Goal: Task Accomplishment & Management: Manage account settings

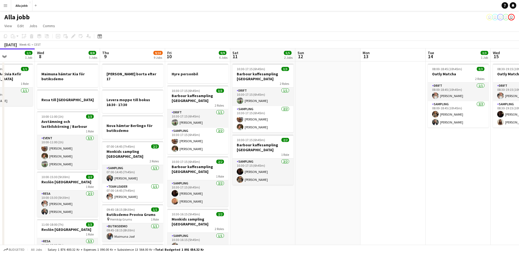
click at [259, 50] on app-board-header-date "Sat 11 5/5 2 Jobs" at bounding box center [262, 54] width 65 height 13
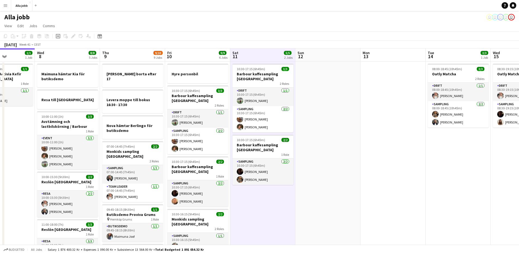
click at [262, 52] on app-board-header-date "Sat 11 5/5 2 Jobs" at bounding box center [262, 54] width 65 height 13
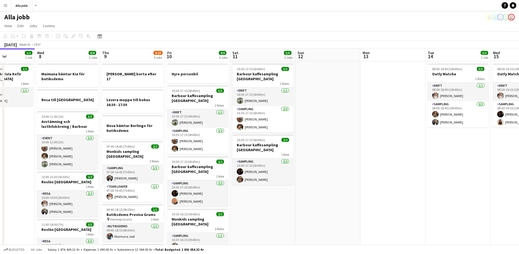
click at [262, 52] on app-board-header-date "Sat 11 5/5 2 Jobs" at bounding box center [262, 54] width 65 height 13
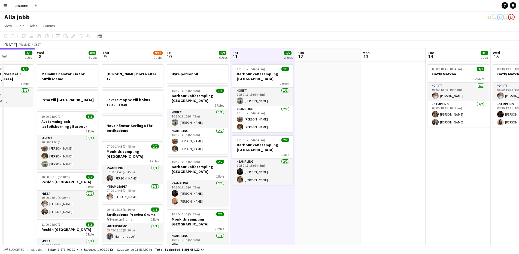
click at [262, 52] on app-board-header-date "Sat 11 5/5 2 Jobs" at bounding box center [262, 54] width 65 height 13
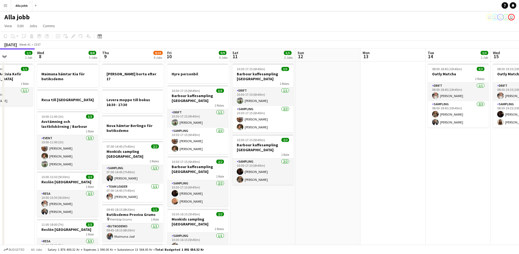
click at [262, 52] on app-board-header-date "Sat 11 5/5 2 Jobs" at bounding box center [262, 54] width 65 height 13
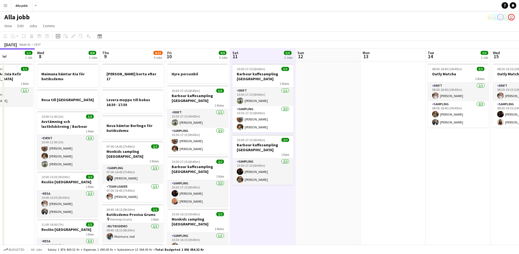
click at [262, 52] on app-board-header-date "Sat 11 5/5 2 Jobs" at bounding box center [262, 54] width 65 height 13
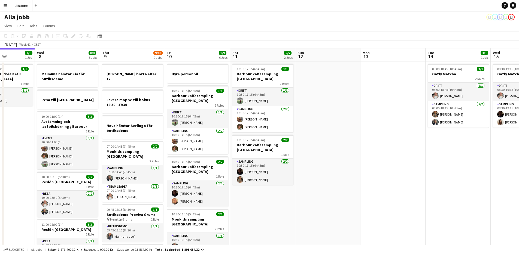
click at [262, 52] on app-board-header-date "Sat 11 5/5 2 Jobs" at bounding box center [262, 54] width 65 height 13
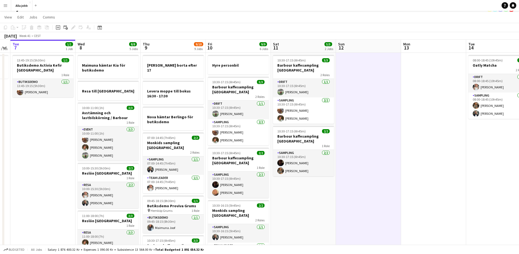
scroll to position [0, 120]
drag, startPoint x: 285, startPoint y: 216, endPoint x: 326, endPoint y: 206, distance: 42.1
click at [326, 206] on app-calendar-viewport "Sun 5 1 Job Mon 6 1 Job Tue 7 1/1 1 Job Wed 8 8/8 5 Jobs Thu 9 9/10 9 Jobs Fri …" at bounding box center [259, 251] width 519 height 422
click at [321, 210] on app-date-cell "10:30-17:15 (6h45m) 3/3 Barbour kaffesampling Köpenhamn 2 Roles Drift 1/1 10:30…" at bounding box center [303, 257] width 65 height 409
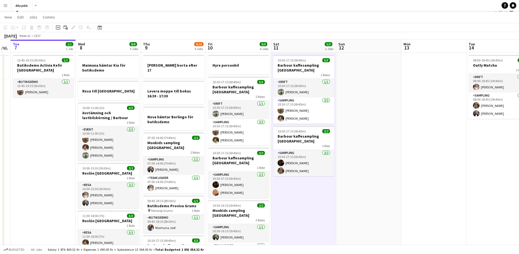
click at [381, 167] on app-date-cell at bounding box center [368, 257] width 65 height 409
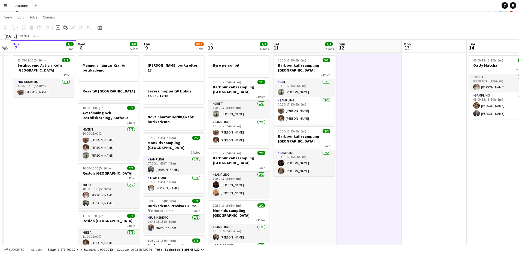
click at [316, 197] on app-date-cell "10:30-17:15 (6h45m) 3/3 Barbour kaffesampling Köpenhamn 2 Roles Drift 1/1 10:30…" at bounding box center [303, 257] width 65 height 409
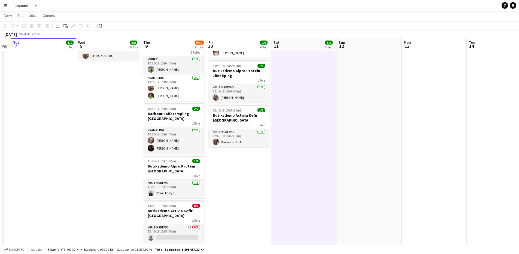
click at [255, 185] on app-date-cell "Hyre personbil 10:30-17:15 (6h45m) 3/3 Barbour kaffesampling Köpenhamn 2 Roles …" at bounding box center [238, 54] width 65 height 409
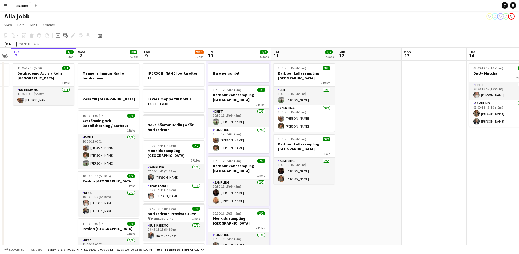
scroll to position [0, 0]
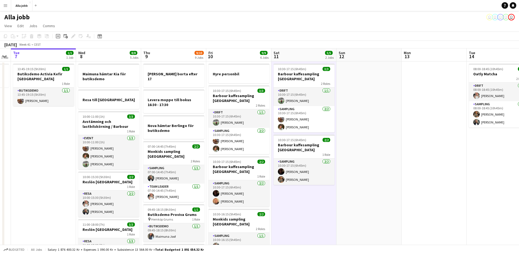
scroll to position [0, 119]
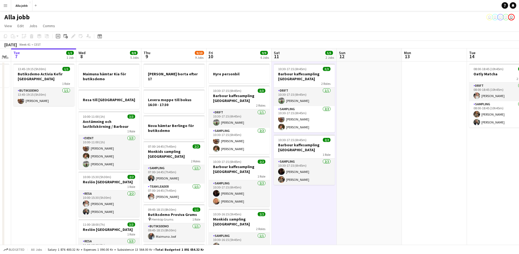
scroll to position [0, 119]
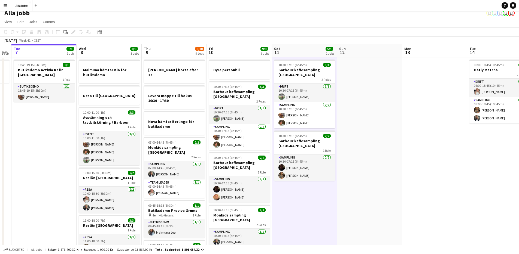
scroll to position [0, 0]
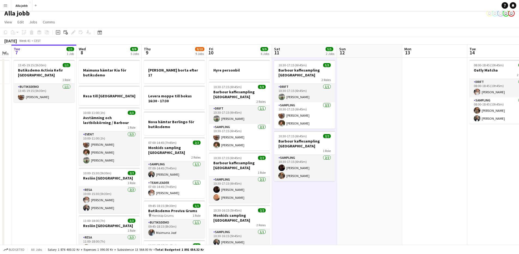
scroll to position [4, 0]
click at [178, 51] on app-board-header-date "Thu 9 9/10 9 Jobs" at bounding box center [174, 50] width 65 height 13
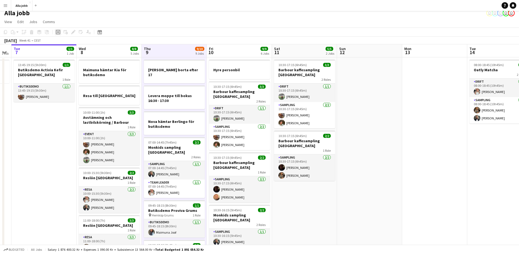
click at [59, 34] on icon "Add job" at bounding box center [58, 32] width 4 height 4
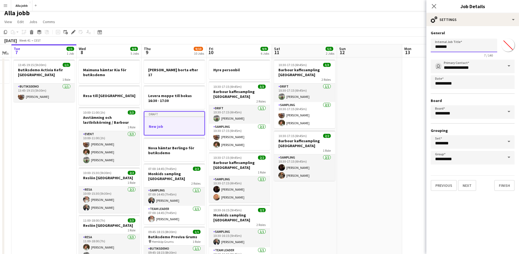
click at [459, 46] on input "*******" at bounding box center [464, 46] width 66 height 14
click at [454, 48] on input "*******" at bounding box center [464, 46] width 66 height 14
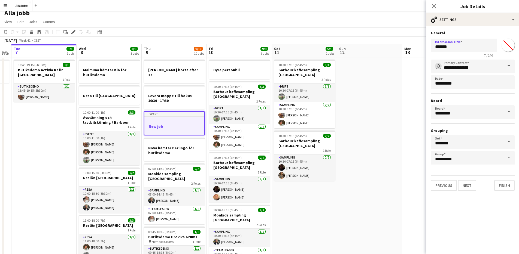
click at [454, 48] on input "*******" at bounding box center [464, 46] width 66 height 14
type input "**********"
click at [477, 189] on div "Previous Next Finish" at bounding box center [473, 184] width 84 height 16
click at [476, 186] on div "Previous Next Finish" at bounding box center [473, 184] width 84 height 16
click at [473, 184] on button "Next" at bounding box center [467, 185] width 18 height 11
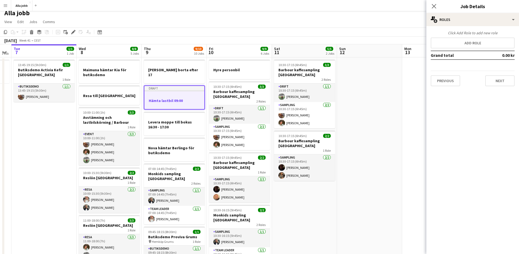
click at [412, 56] on app-board-header-date "Mon 13" at bounding box center [434, 50] width 65 height 13
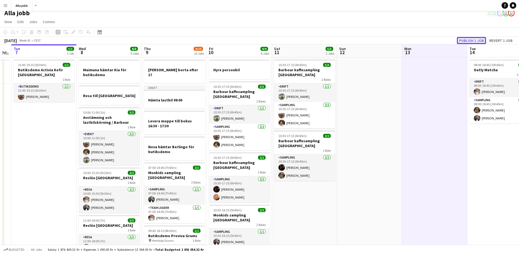
click at [462, 40] on button "Publish 1 job" at bounding box center [471, 40] width 29 height 7
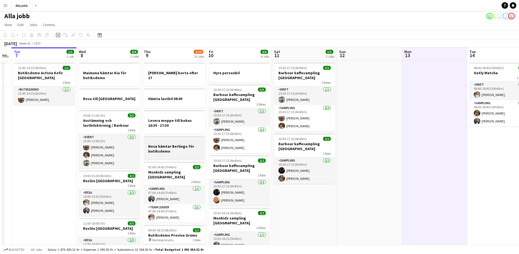
scroll to position [0, 0]
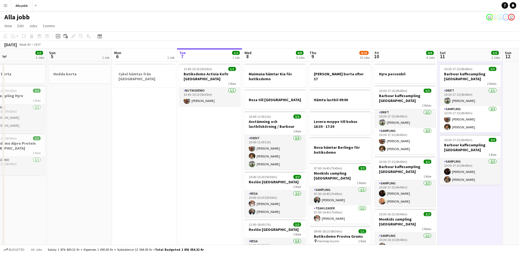
drag, startPoint x: 159, startPoint y: 179, endPoint x: 269, endPoint y: 175, distance: 109.9
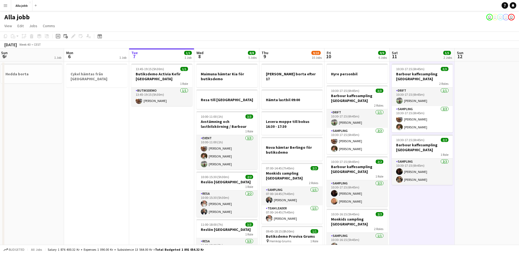
scroll to position [0, 162]
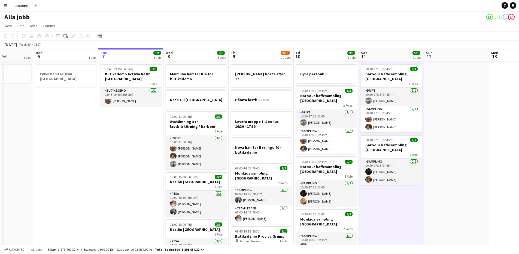
drag, startPoint x: 210, startPoint y: 181, endPoint x: 131, endPoint y: 193, distance: 79.6
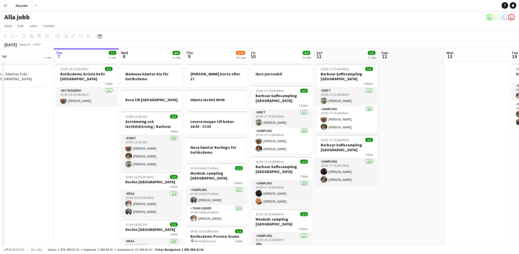
scroll to position [0, 212]
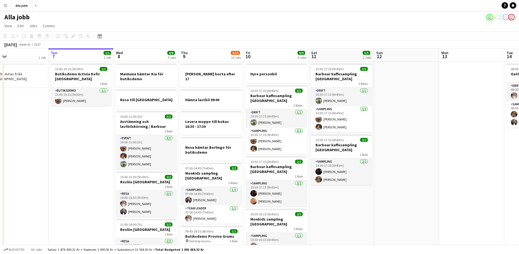
drag, startPoint x: 153, startPoint y: 186, endPoint x: 104, endPoint y: 192, distance: 49.9
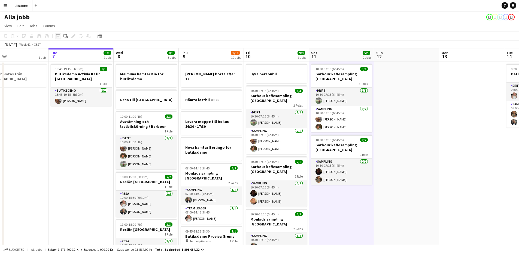
click at [58, 40] on div "Add job" at bounding box center [58, 36] width 7 height 7
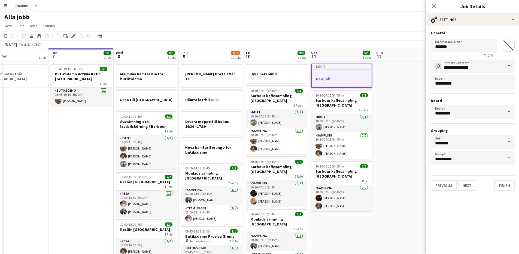
click at [457, 50] on input "*******" at bounding box center [464, 46] width 66 height 14
type input "**********"
click at [470, 188] on button "Next" at bounding box center [467, 185] width 18 height 11
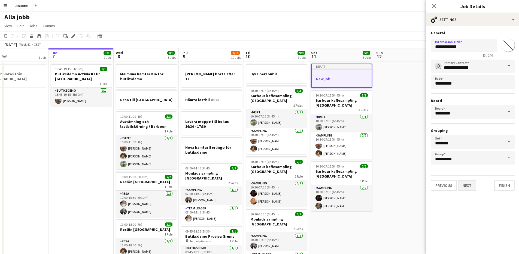
type input "*******"
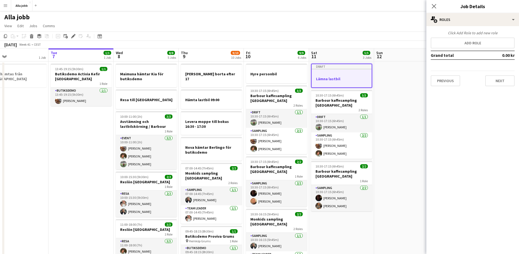
click at [460, 80] on div "Previous Next" at bounding box center [473, 79] width 84 height 16
click at [454, 83] on button "Previous" at bounding box center [445, 80] width 29 height 11
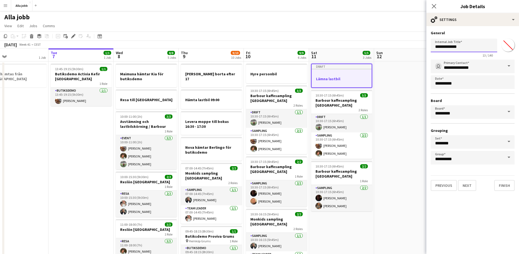
click at [468, 47] on input "**********" at bounding box center [464, 46] width 66 height 14
type input "**********"
click at [473, 187] on button "Next" at bounding box center [467, 185] width 18 height 11
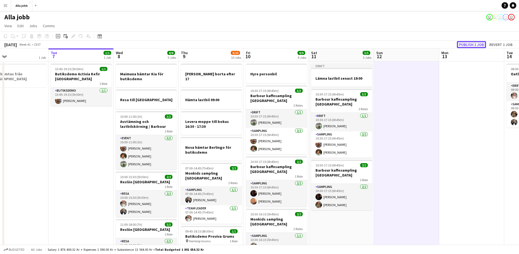
click at [471, 45] on button "Publish 1 job" at bounding box center [471, 44] width 29 height 7
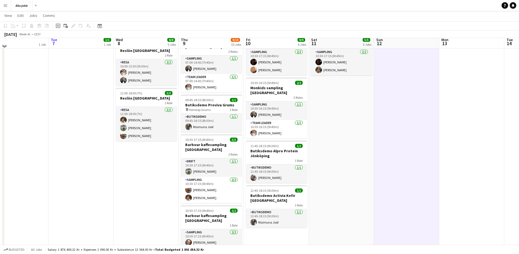
scroll to position [135, 0]
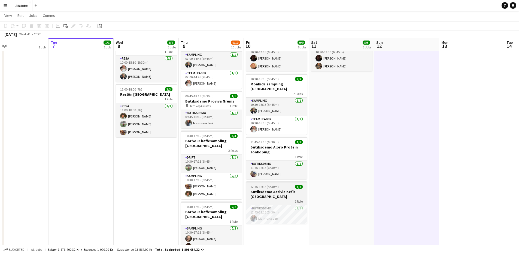
click at [267, 190] on h3 "Butiksdemo Activia Kefir [GEOGRAPHIC_DATA]" at bounding box center [276, 195] width 61 height 10
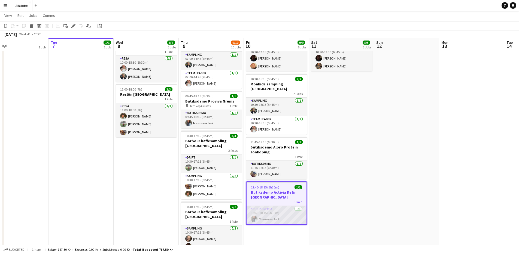
click at [271, 212] on app-card-role "Butiksdemo 1/1 12:45-18:15 (5h30m) Maimuna Joof" at bounding box center [277, 215] width 60 height 19
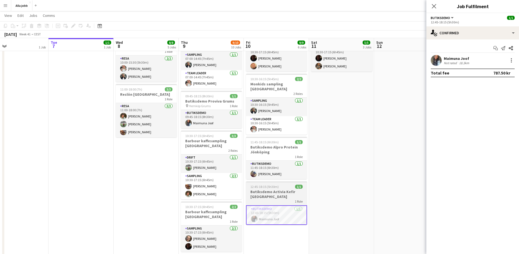
click at [274, 190] on h3 "Butiksdemo Activia Kefir [GEOGRAPHIC_DATA]" at bounding box center [276, 195] width 61 height 10
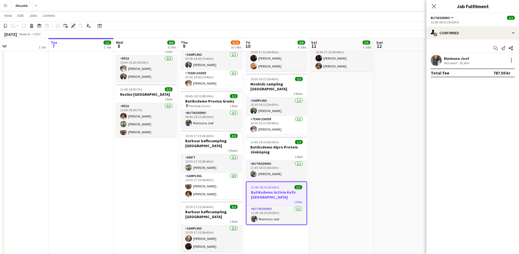
click at [73, 27] on icon "Edit" at bounding box center [73, 26] width 4 height 4
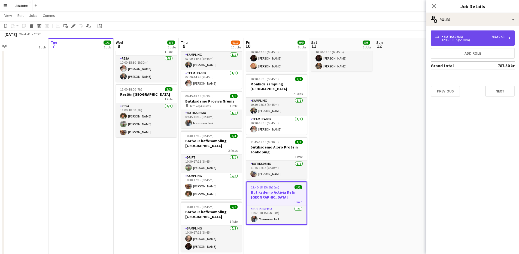
click at [468, 39] on div "12:45-18:15 (5h30m)" at bounding box center [469, 40] width 69 height 3
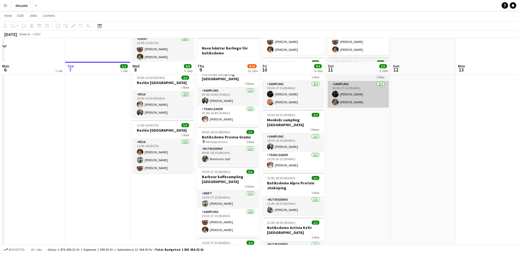
scroll to position [123, 0]
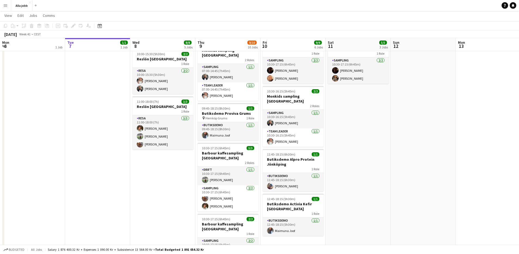
click at [355, 177] on app-date-cell "Lämna lastbil senast 19:00 10:30-17:15 (6h45m) 3/3 Barbour kaffesampling Köpenh…" at bounding box center [358, 153] width 65 height 430
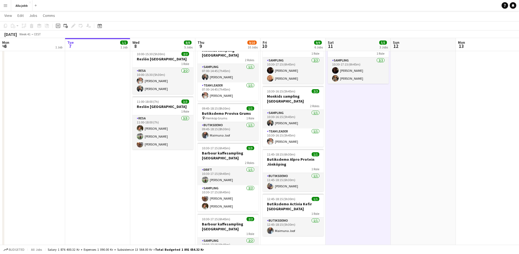
click at [384, 170] on app-date-cell "Lämna lastbil senast 19:00 10:30-17:15 (6h45m) 3/3 Barbour kaffesampling Köpenh…" at bounding box center [358, 153] width 65 height 430
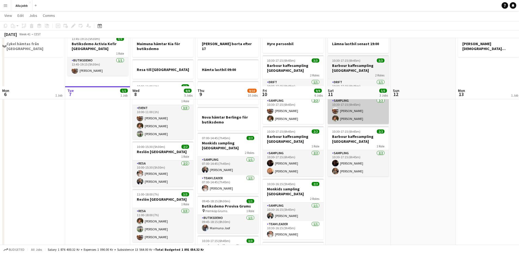
scroll to position [0, 0]
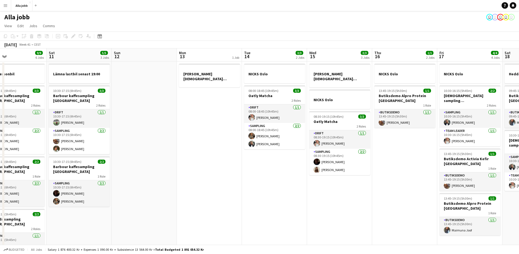
drag, startPoint x: 435, startPoint y: 128, endPoint x: 157, endPoint y: 141, distance: 279.0
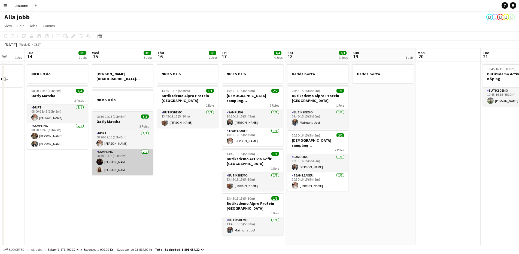
drag, startPoint x: 297, startPoint y: 162, endPoint x: 107, endPoint y: 146, distance: 191.3
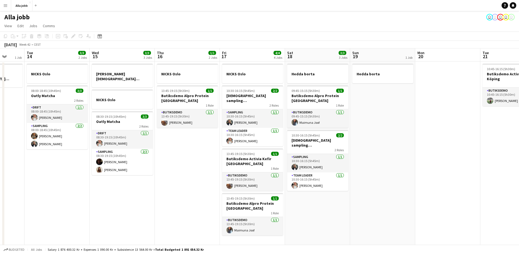
scroll to position [0, 242]
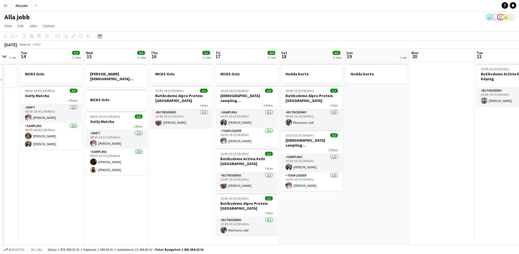
drag, startPoint x: 190, startPoint y: 160, endPoint x: 184, endPoint y: 160, distance: 6.0
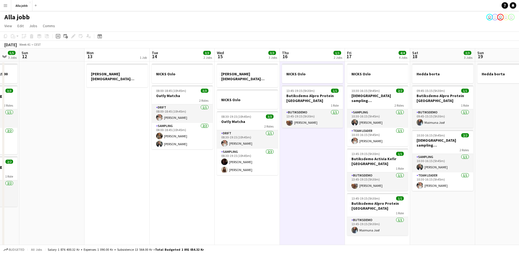
drag, startPoint x: 122, startPoint y: 208, endPoint x: 252, endPoint y: 195, distance: 130.6
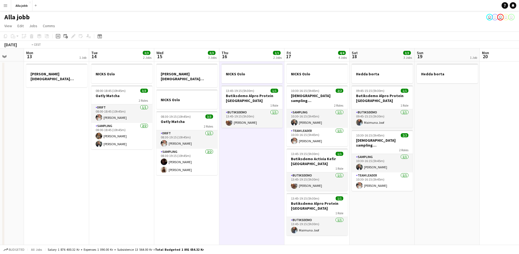
drag, startPoint x: 216, startPoint y: 205, endPoint x: 111, endPoint y: 178, distance: 108.4
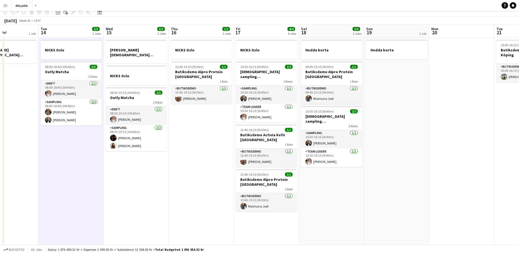
scroll to position [0, 0]
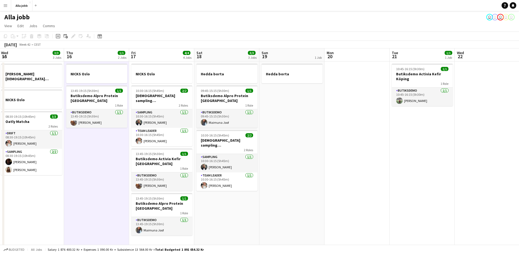
scroll to position [0, 194]
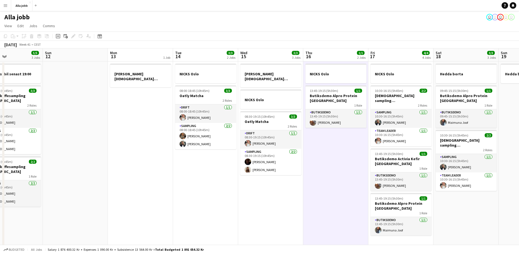
drag, startPoint x: 198, startPoint y: 166, endPoint x: 332, endPoint y: 184, distance: 136.1
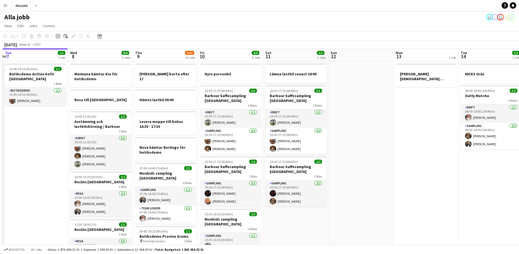
scroll to position [0, 127]
drag, startPoint x: 314, startPoint y: 178, endPoint x: 452, endPoint y: 172, distance: 138.3
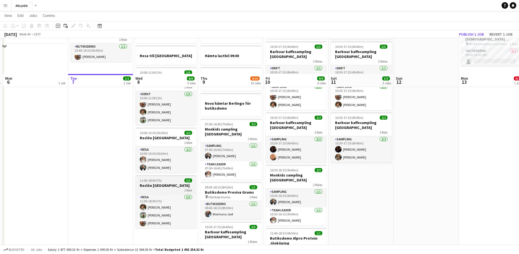
scroll to position [0, 0]
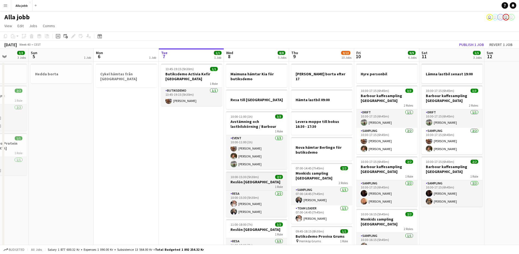
drag, startPoint x: 123, startPoint y: 160, endPoint x: 281, endPoint y: 188, distance: 160.9
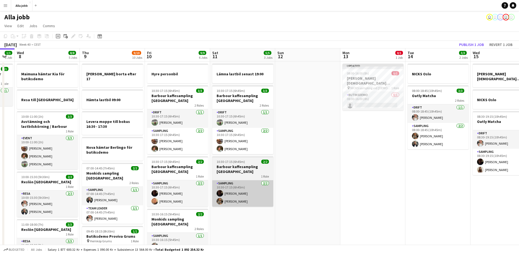
drag, startPoint x: 360, startPoint y: 207, endPoint x: 251, endPoint y: 198, distance: 109.9
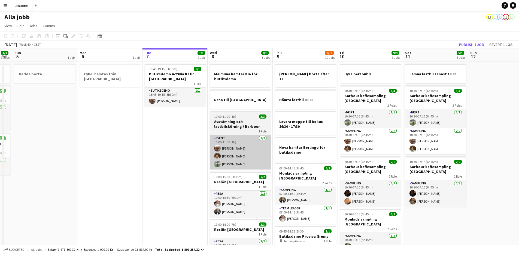
drag, startPoint x: 76, startPoint y: 158, endPoint x: 380, endPoint y: 161, distance: 304.1
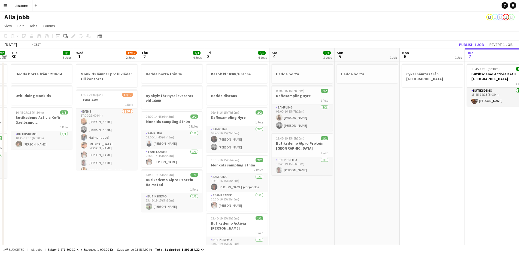
scroll to position [0, 165]
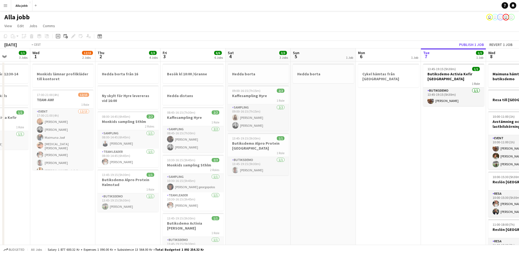
drag, startPoint x: 235, startPoint y: 159, endPoint x: 425, endPoint y: 186, distance: 191.7
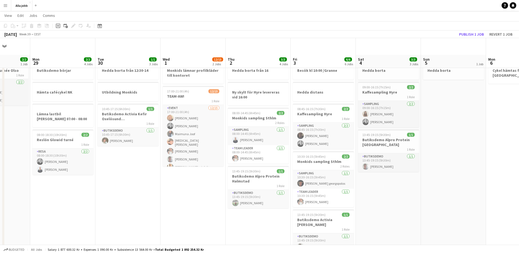
scroll to position [0, 0]
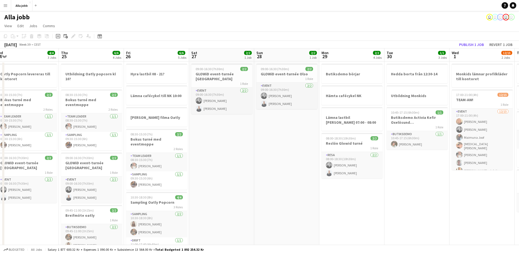
drag, startPoint x: 163, startPoint y: 205, endPoint x: 450, endPoint y: 165, distance: 289.0
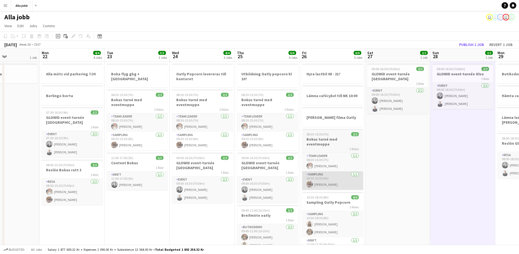
scroll to position [0, 148]
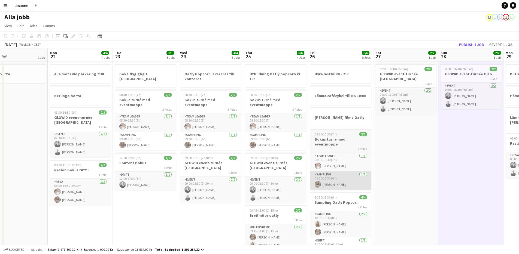
drag, startPoint x: 189, startPoint y: 167, endPoint x: 356, endPoint y: 181, distance: 167.8
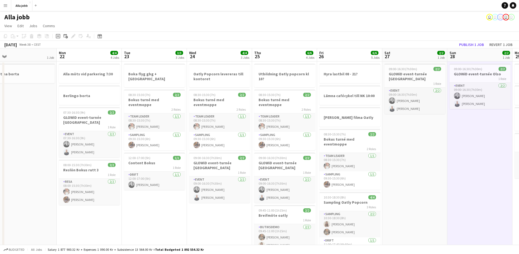
scroll to position [0, 132]
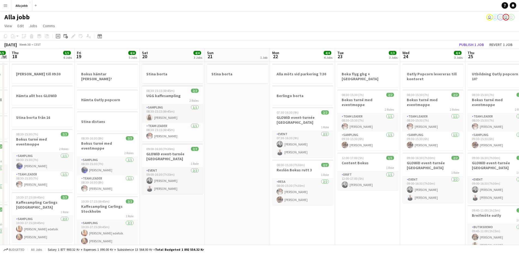
drag, startPoint x: 148, startPoint y: 205, endPoint x: 346, endPoint y: 234, distance: 199.3
click at [395, 248] on app-board "Alla jobb user user user user user View Day view expanded Day view collapsed Mo…" at bounding box center [259, 256] width 519 height 490
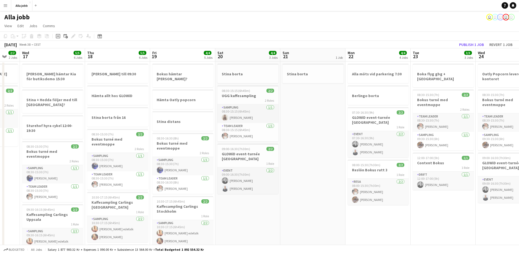
drag, startPoint x: 211, startPoint y: 211, endPoint x: 278, endPoint y: 209, distance: 67.9
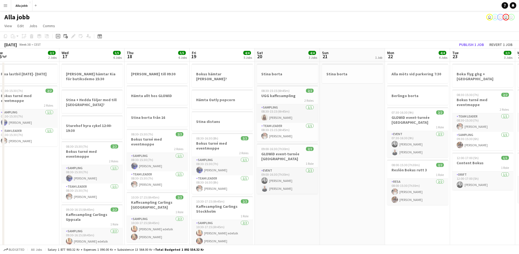
scroll to position [0, 119]
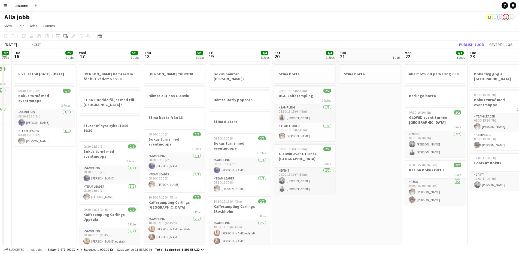
drag, startPoint x: 261, startPoint y: 216, endPoint x: 382, endPoint y: 210, distance: 121.7
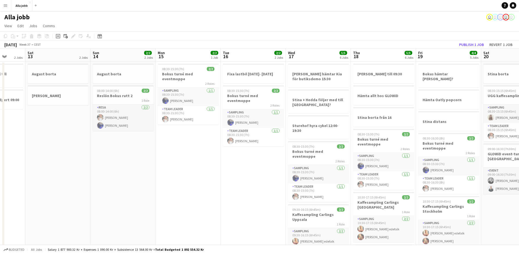
drag, startPoint x: 106, startPoint y: 184, endPoint x: 312, endPoint y: 185, distance: 205.4
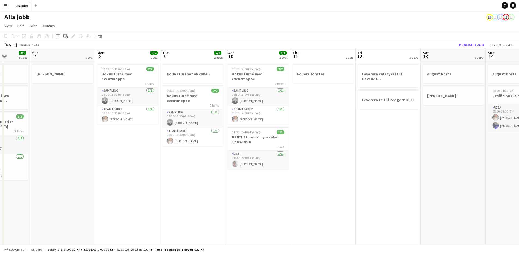
drag, startPoint x: 158, startPoint y: 189, endPoint x: 471, endPoint y: 196, distance: 313.1
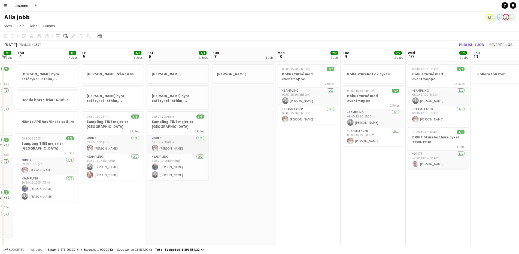
scroll to position [0, 173]
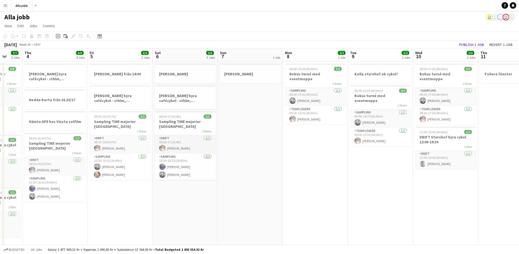
drag, startPoint x: 157, startPoint y: 169, endPoint x: 346, endPoint y: 177, distance: 188.7
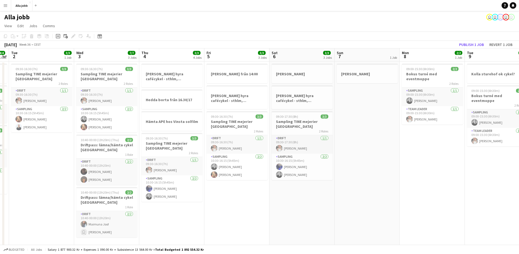
scroll to position [0, 117]
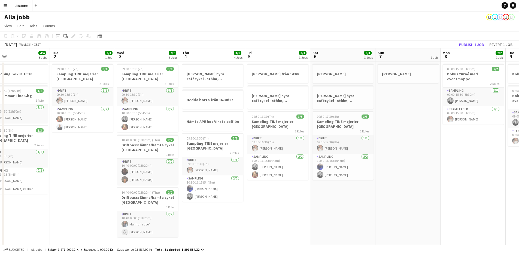
drag, startPoint x: 292, startPoint y: 179, endPoint x: 449, endPoint y: 196, distance: 157.7
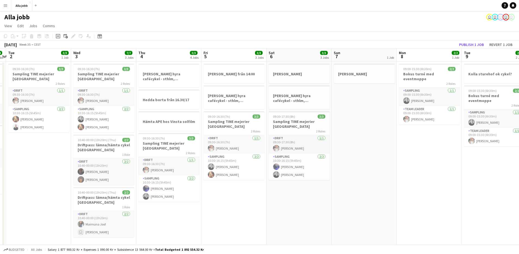
scroll to position [0, 142]
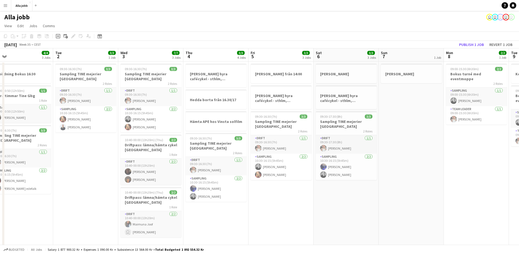
drag, startPoint x: 420, startPoint y: 184, endPoint x: 521, endPoint y: 174, distance: 101.3
click at [519, 174] on html "Menu Boards Boards Boards All jobs Status Workforce Workforce My Workforce Recr…" at bounding box center [259, 250] width 519 height 501
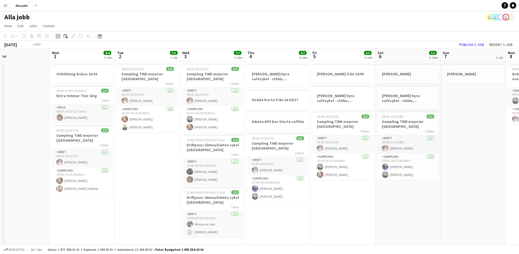
drag, startPoint x: 394, startPoint y: 169, endPoint x: 232, endPoint y: 153, distance: 162.9
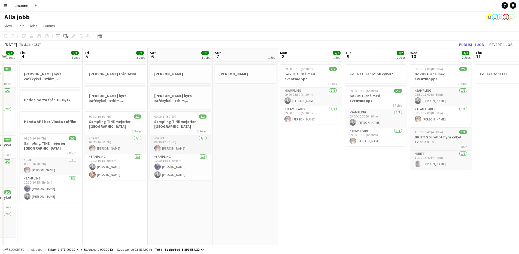
drag, startPoint x: 264, startPoint y: 140, endPoint x: 321, endPoint y: 131, distance: 58.0
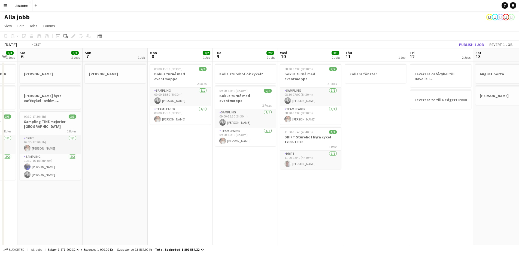
drag, startPoint x: 332, startPoint y: 133, endPoint x: 349, endPoint y: 118, distance: 22.8
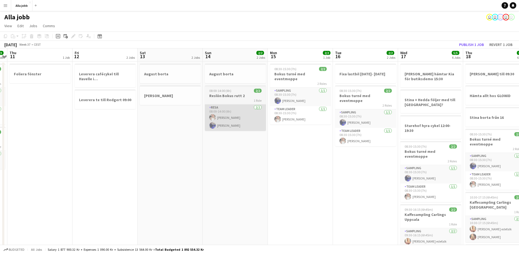
drag, startPoint x: 381, startPoint y: 117, endPoint x: 245, endPoint y: 123, distance: 136.1
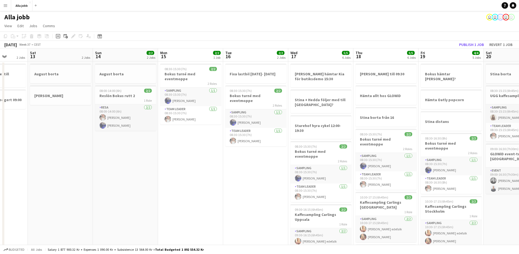
drag, startPoint x: 263, startPoint y: 147, endPoint x: 232, endPoint y: 145, distance: 31.4
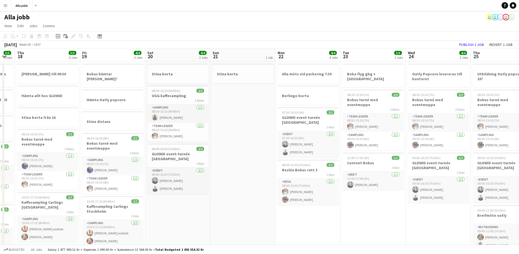
scroll to position [0, 184]
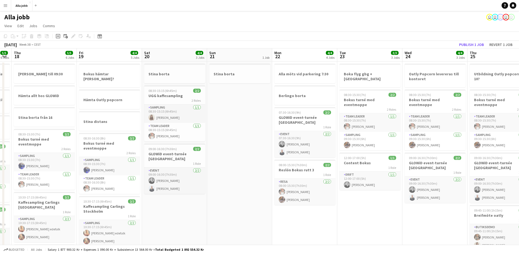
drag, startPoint x: 414, startPoint y: 140, endPoint x: 104, endPoint y: 132, distance: 309.9
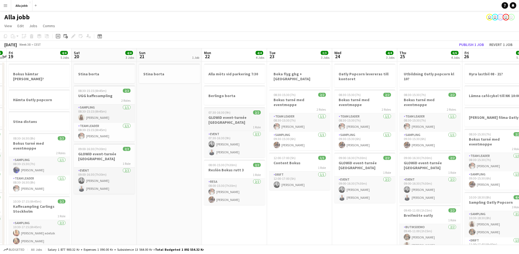
drag, startPoint x: 279, startPoint y: 169, endPoint x: 388, endPoint y: 119, distance: 119.8
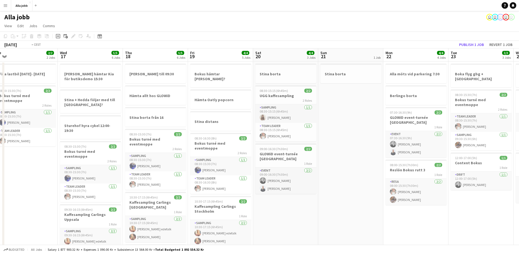
drag, startPoint x: 138, startPoint y: 129, endPoint x: 380, endPoint y: 119, distance: 241.9
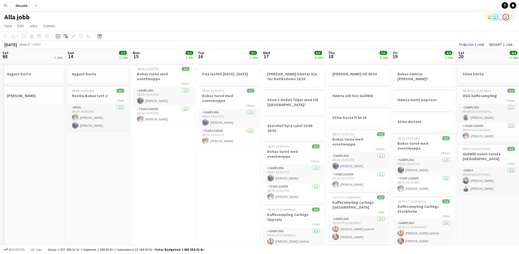
drag, startPoint x: 61, startPoint y: 114, endPoint x: 328, endPoint y: 111, distance: 266.8
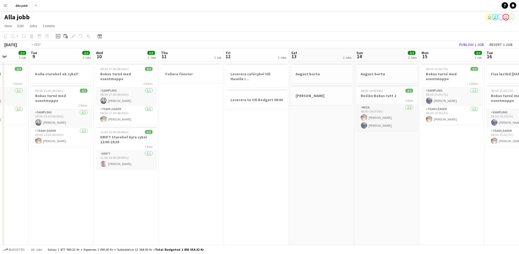
drag, startPoint x: 308, startPoint y: 124, endPoint x: 352, endPoint y: 123, distance: 44.1
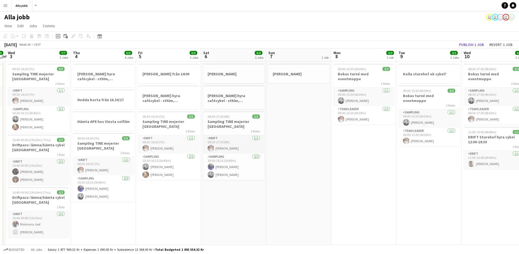
drag, startPoint x: 298, startPoint y: 131, endPoint x: 377, endPoint y: 124, distance: 80.1
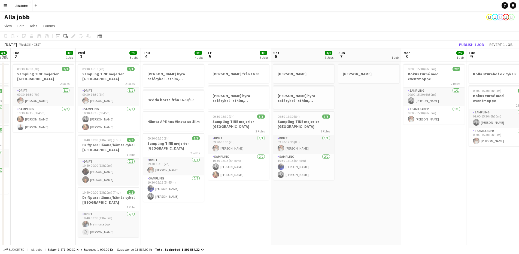
drag, startPoint x: 181, startPoint y: 144, endPoint x: 251, endPoint y: 140, distance: 69.6
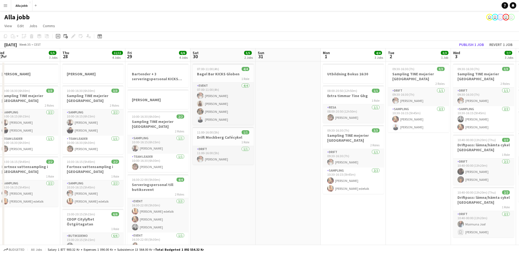
drag, startPoint x: 122, startPoint y: 113, endPoint x: 492, endPoint y: 185, distance: 376.3
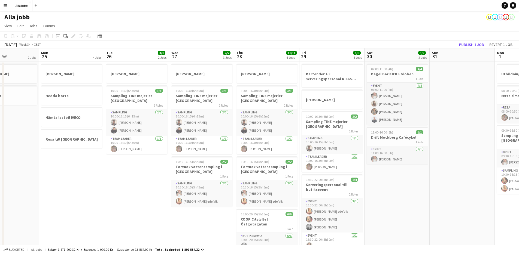
drag, startPoint x: 334, startPoint y: 163, endPoint x: 512, endPoint y: 171, distance: 178.6
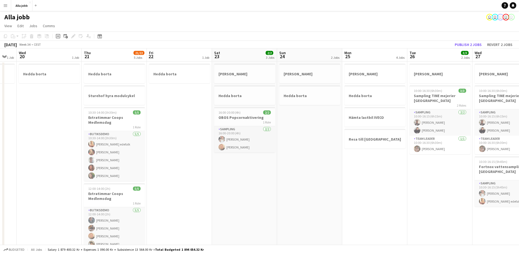
scroll to position [0, 163]
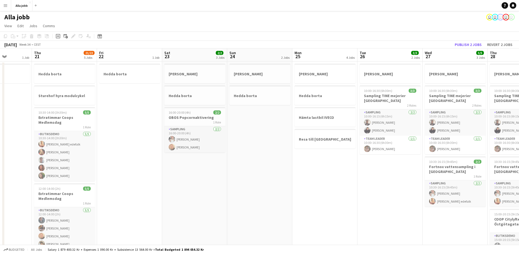
drag, startPoint x: 191, startPoint y: 181, endPoint x: 374, endPoint y: 183, distance: 182.5
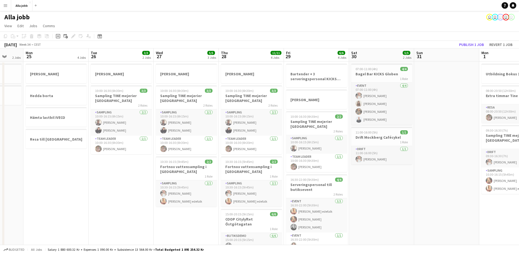
drag, startPoint x: 296, startPoint y: 177, endPoint x: 75, endPoint y: 156, distance: 221.1
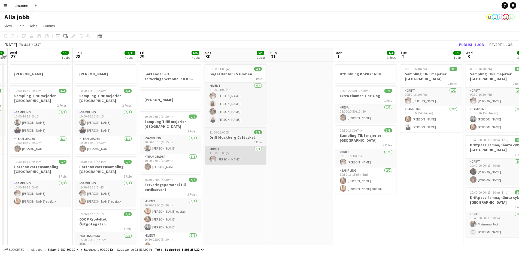
drag, startPoint x: 370, startPoint y: 174, endPoint x: 225, endPoint y: 148, distance: 146.7
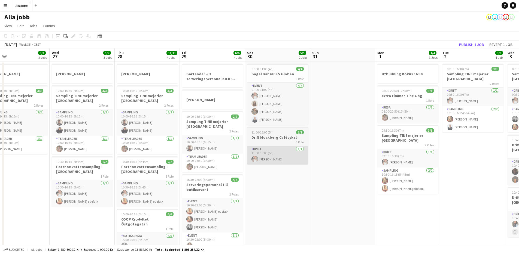
drag, startPoint x: 231, startPoint y: 148, endPoint x: 276, endPoint y: 152, distance: 45.5
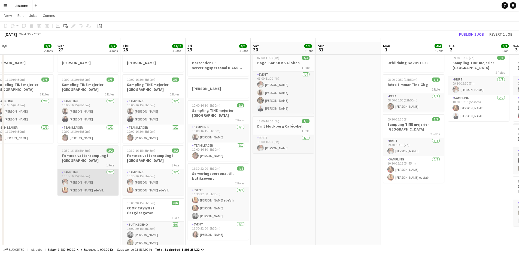
scroll to position [25, 0]
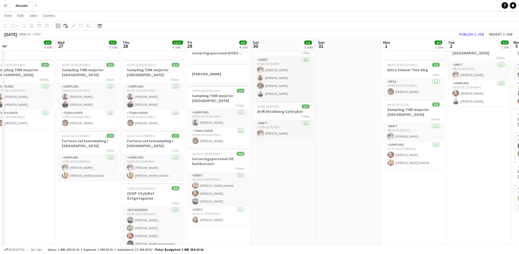
click at [113, 209] on app-date-cell "Emil borta 10:00-16:30 (6h30m) 3/3 Sampling TINE mejerier Göteborg 2 Roles Samp…" at bounding box center [87, 251] width 65 height 430
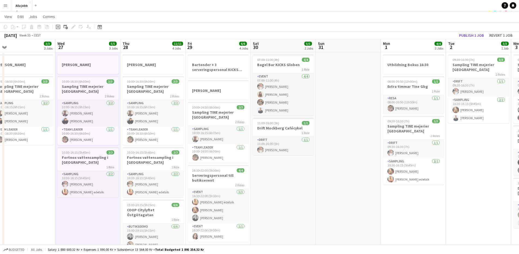
scroll to position [0, 0]
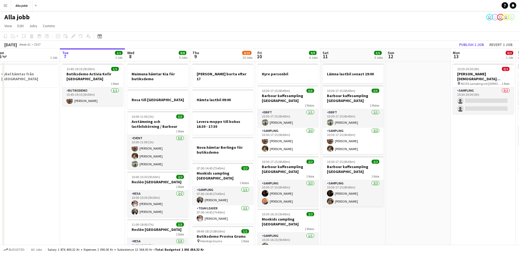
scroll to position [0, 135]
drag, startPoint x: 286, startPoint y: 170, endPoint x: 281, endPoint y: 183, distance: 14.0
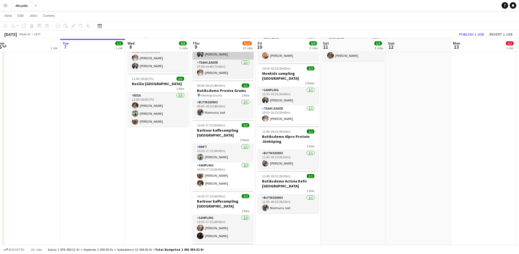
scroll to position [151, 0]
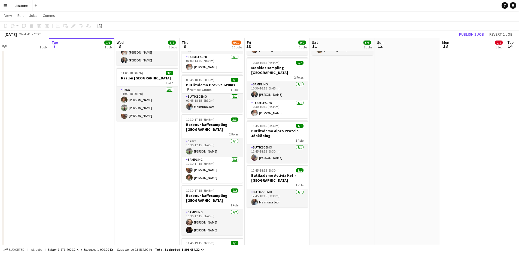
drag, startPoint x: 371, startPoint y: 149, endPoint x: 363, endPoint y: 157, distance: 11.4
click at [363, 157] on app-calendar-viewport "Sat 4 3/3 3 Jobs Sun 5 1 Job Mon 6 1 Job Tue 7 1/1 1 Job Wed 8 8/8 5 Jobs Thu 9…" at bounding box center [259, 105] width 519 height 470
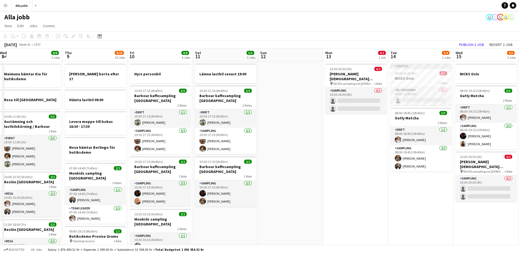
scroll to position [0, 269]
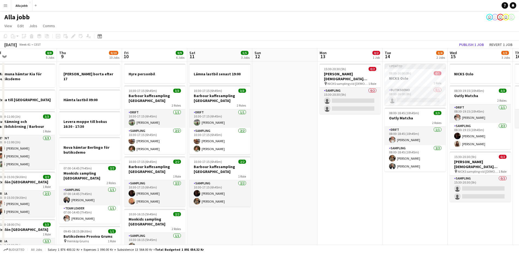
drag, startPoint x: 376, startPoint y: 168, endPoint x: 273, endPoint y: 148, distance: 105.1
click at [210, 197] on app-card-role "Sampling 2/2 10:30-17:15 (6h45m) Wilhelm Seidow Livia Nwaugo" at bounding box center [219, 194] width 61 height 26
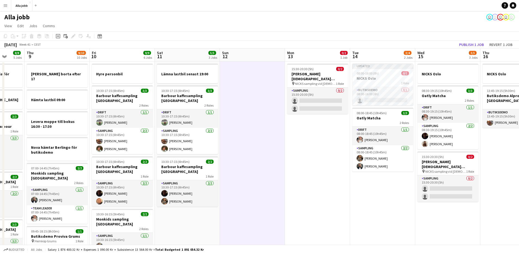
scroll to position [0, 249]
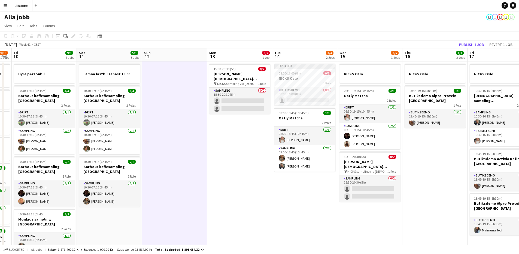
drag, startPoint x: 316, startPoint y: 196, endPoint x: 209, endPoint y: 206, distance: 107.8
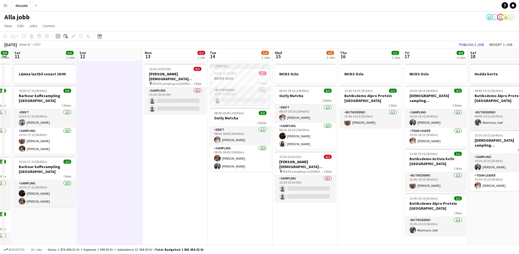
scroll to position [0, 186]
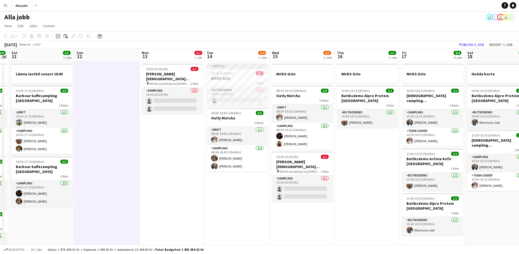
drag, startPoint x: 244, startPoint y: 196, endPoint x: 177, endPoint y: 200, distance: 67.1
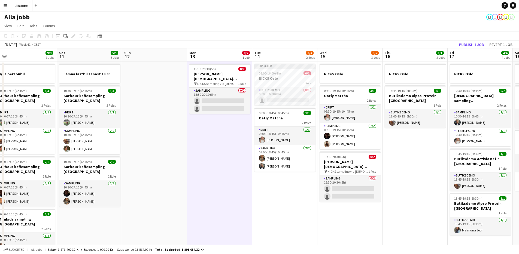
drag, startPoint x: 162, startPoint y: 196, endPoint x: 207, endPoint y: 115, distance: 92.2
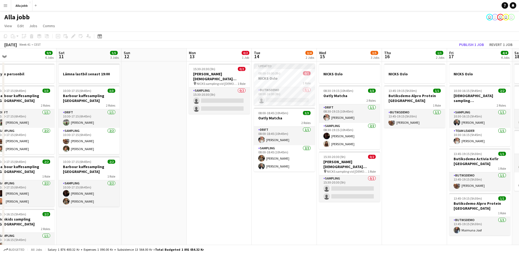
scroll to position [0, 139]
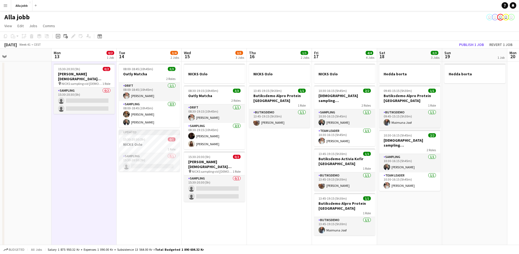
scroll to position [0, 277]
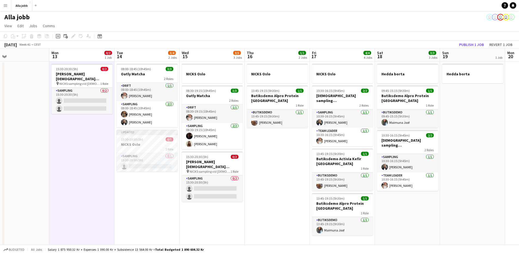
drag, startPoint x: 163, startPoint y: 130, endPoint x: 80, endPoint y: 131, distance: 82.8
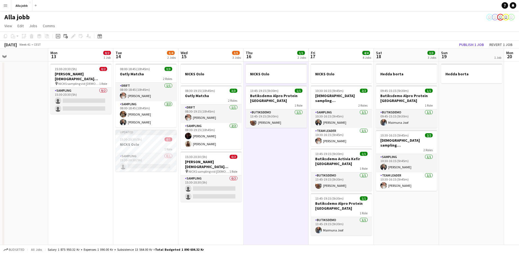
scroll to position [0, 278]
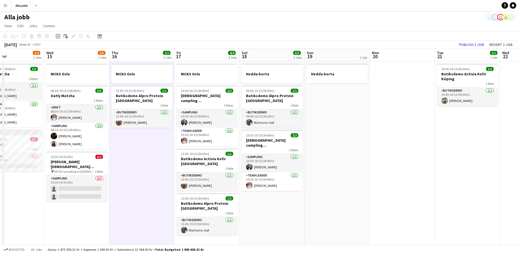
drag, startPoint x: 279, startPoint y: 157, endPoint x: 146, endPoint y: 168, distance: 133.4
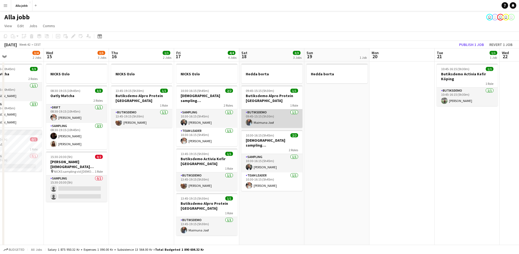
drag, startPoint x: 289, startPoint y: 126, endPoint x: 295, endPoint y: 124, distance: 6.0
click at [290, 125] on app-card-role "Butiksdemo 1/1 09:45-15:15 (5h30m) Maimuna Joof" at bounding box center [271, 119] width 61 height 19
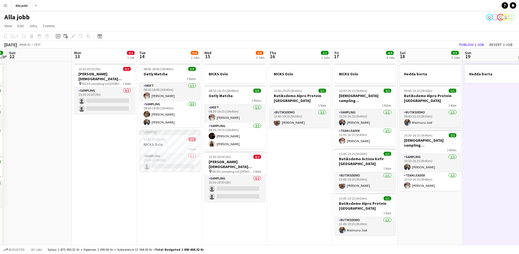
drag, startPoint x: 338, startPoint y: 125, endPoint x: 483, endPoint y: 122, distance: 145.0
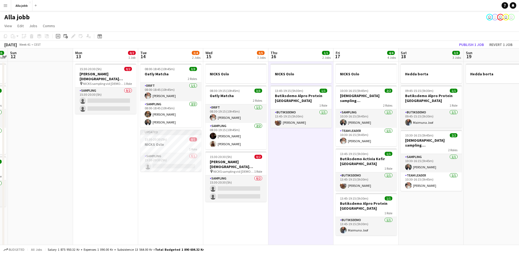
scroll to position [0, 124]
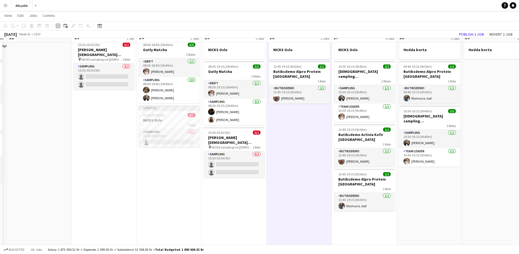
scroll to position [0, 0]
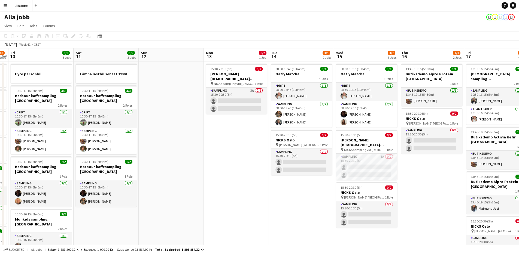
drag, startPoint x: 217, startPoint y: 146, endPoint x: 330, endPoint y: 181, distance: 118.1
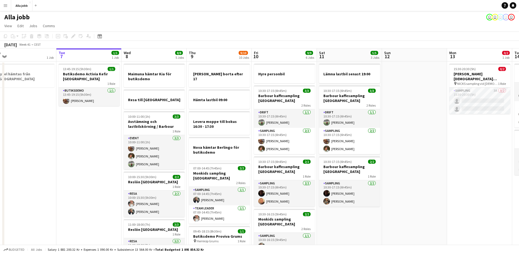
drag, startPoint x: 248, startPoint y: 183, endPoint x: 418, endPoint y: 171, distance: 171.3
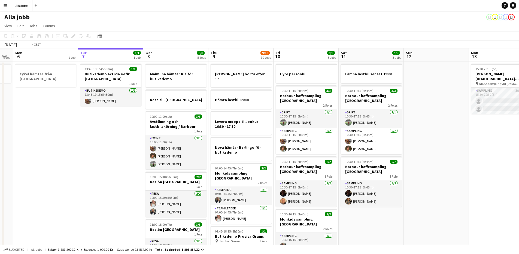
drag, startPoint x: 245, startPoint y: 180, endPoint x: 320, endPoint y: 171, distance: 75.5
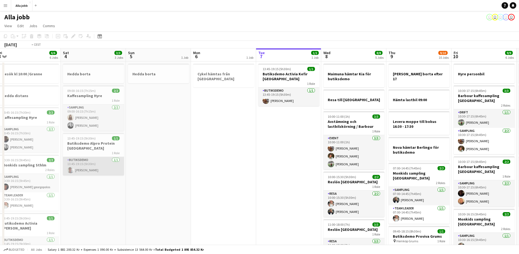
drag, startPoint x: 205, startPoint y: 163, endPoint x: 399, endPoint y: 162, distance: 194.0
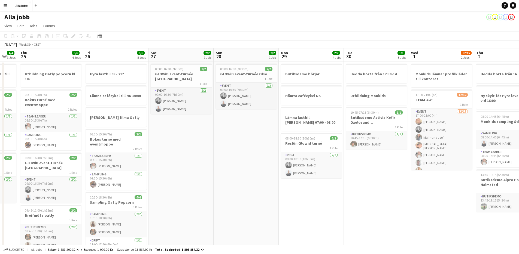
drag, startPoint x: 310, startPoint y: 152, endPoint x: 461, endPoint y: 161, distance: 150.7
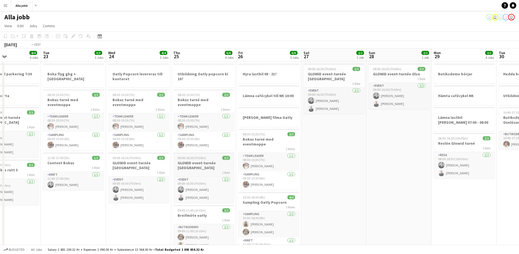
drag, startPoint x: 220, startPoint y: 170, endPoint x: 343, endPoint y: 165, distance: 122.4
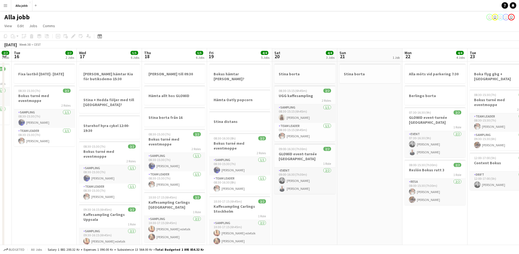
drag, startPoint x: 217, startPoint y: 173, endPoint x: 478, endPoint y: 153, distance: 261.0
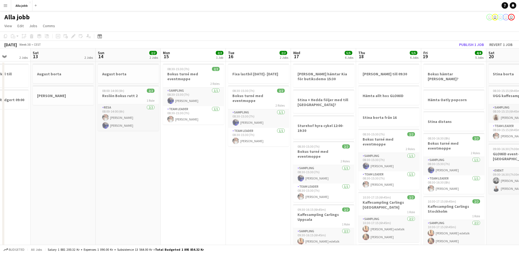
drag, startPoint x: 231, startPoint y: 151, endPoint x: 468, endPoint y: 151, distance: 237.3
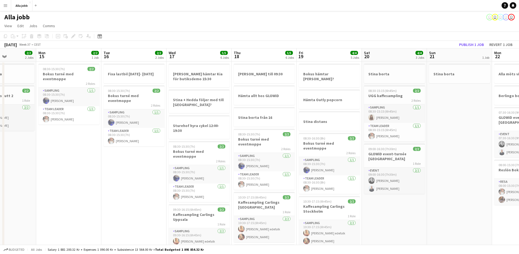
scroll to position [0, 148]
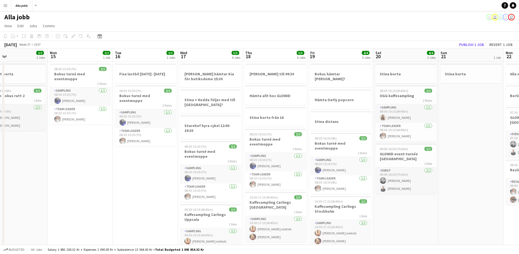
drag, startPoint x: 440, startPoint y: 154, endPoint x: 263, endPoint y: 166, distance: 177.0
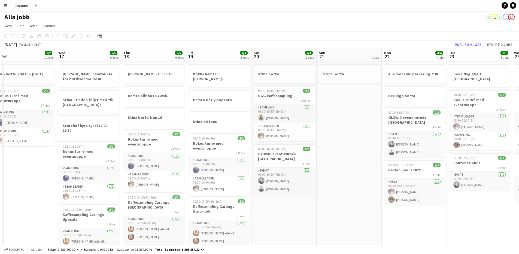
scroll to position [0, 156]
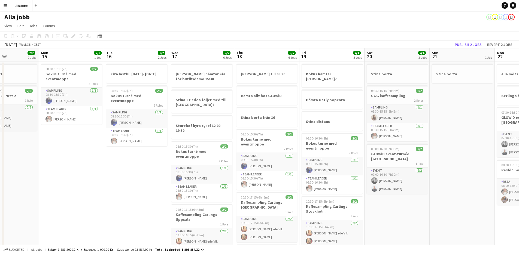
drag, startPoint x: 377, startPoint y: 203, endPoint x: 266, endPoint y: 195, distance: 111.2
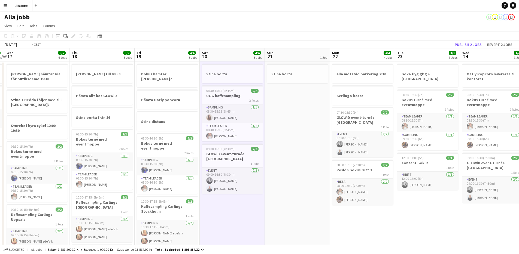
scroll to position [0, 139]
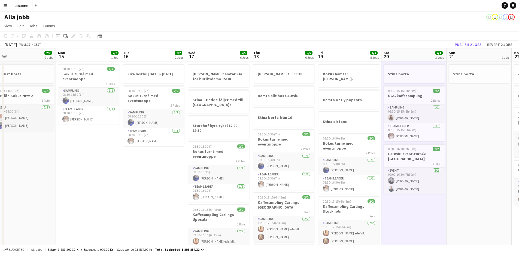
drag, startPoint x: 280, startPoint y: 205, endPoint x: 426, endPoint y: 191, distance: 147.3
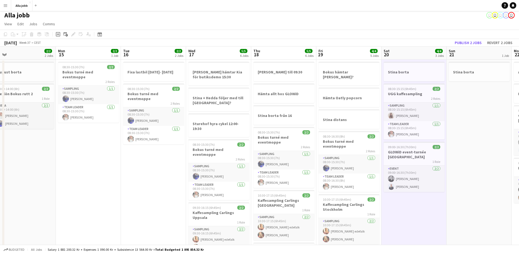
scroll to position [0, 0]
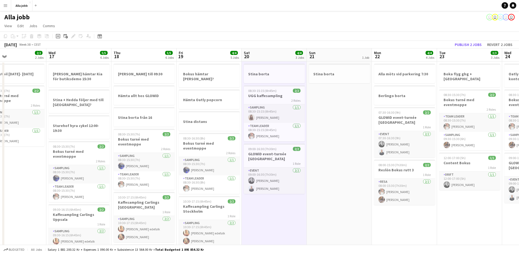
drag, startPoint x: 418, startPoint y: 196, endPoint x: 280, endPoint y: 198, distance: 137.9
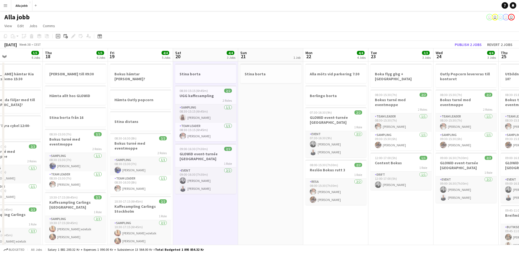
scroll to position [0, 223]
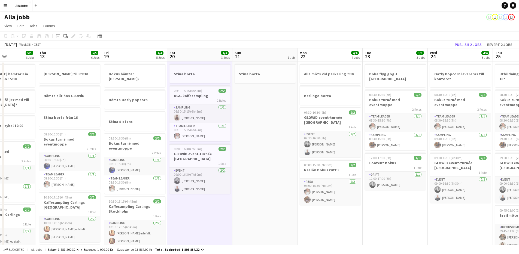
drag, startPoint x: 221, startPoint y: 208, endPoint x: 203, endPoint y: 211, distance: 18.1
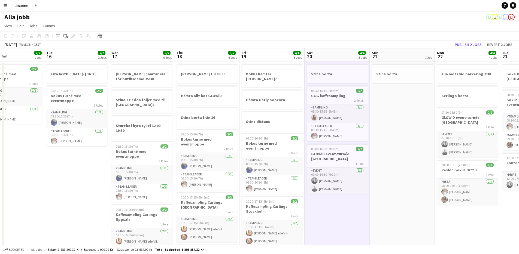
drag, startPoint x: 255, startPoint y: 116, endPoint x: 392, endPoint y: 168, distance: 145.9
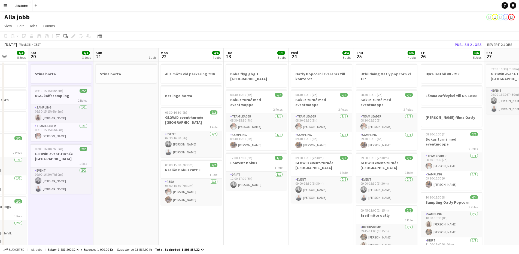
drag, startPoint x: 346, startPoint y: 169, endPoint x: 90, endPoint y: 178, distance: 256.5
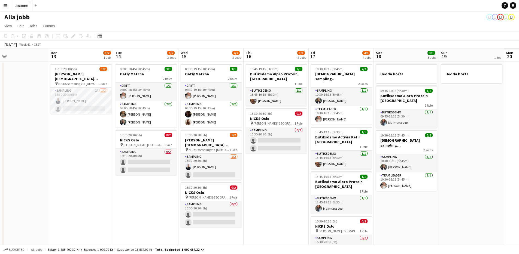
drag, startPoint x: 316, startPoint y: 168, endPoint x: 93, endPoint y: 178, distance: 223.6
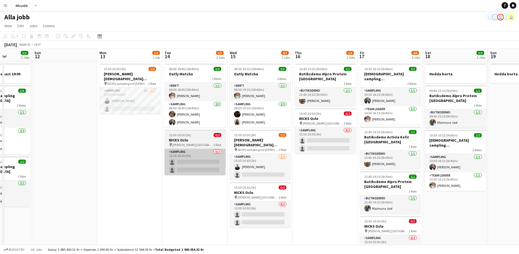
drag, startPoint x: 243, startPoint y: 183, endPoint x: 177, endPoint y: 173, distance: 67.2
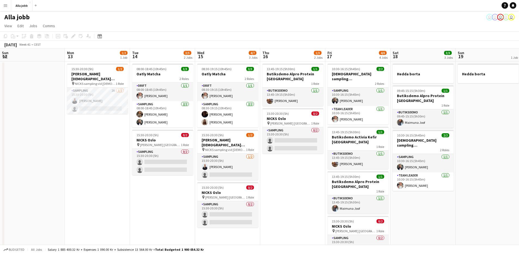
scroll to position [0, 264]
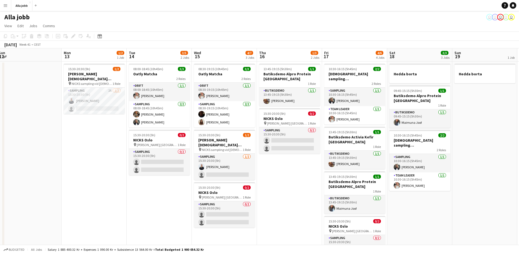
drag, startPoint x: 308, startPoint y: 183, endPoint x: 284, endPoint y: 186, distance: 23.8
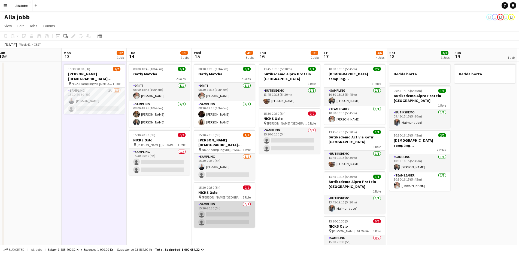
click at [196, 202] on app-card-role "Sampling 0/2 15:30-20:30 (5h) single-neutral-actions single-neutral-actions" at bounding box center [224, 215] width 61 height 26
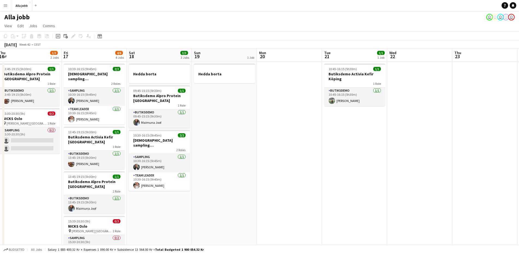
scroll to position [0, 134]
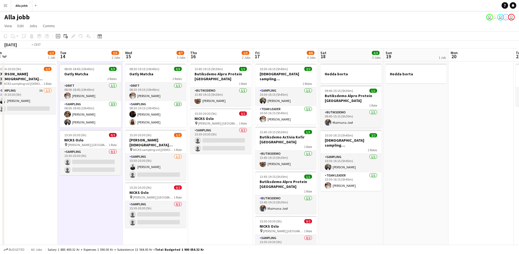
drag, startPoint x: 171, startPoint y: 189, endPoint x: 215, endPoint y: 190, distance: 43.9
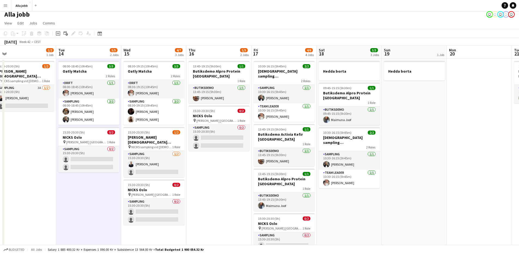
scroll to position [0, 0]
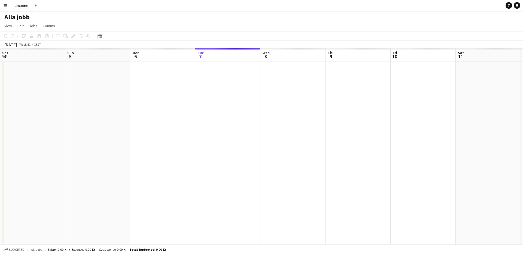
scroll to position [0, 130]
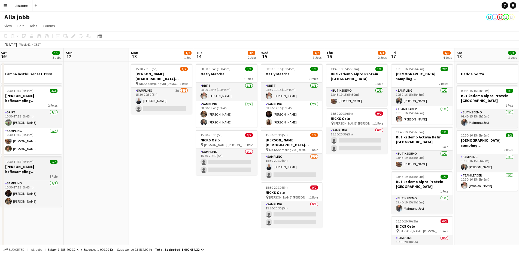
drag, startPoint x: 281, startPoint y: 171, endPoint x: 47, endPoint y: 178, distance: 234.1
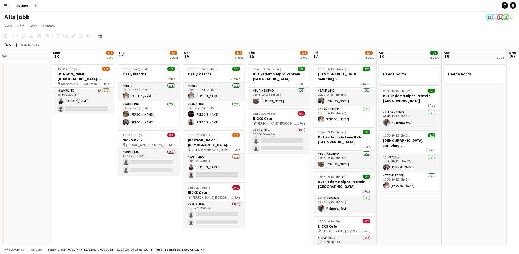
scroll to position [0, 170]
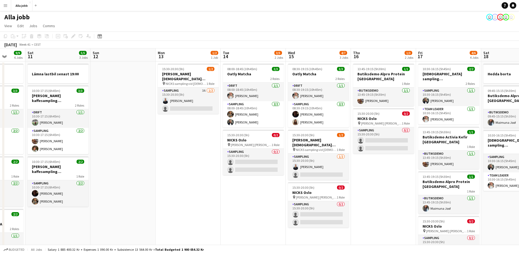
drag, startPoint x: 144, startPoint y: 168, endPoint x: 54, endPoint y: 179, distance: 90.4
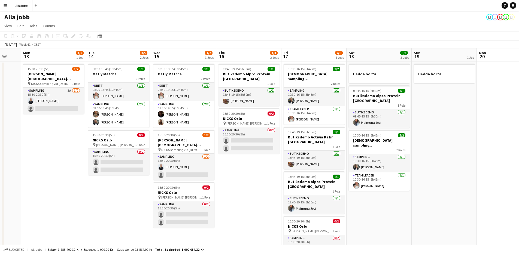
drag, startPoint x: 243, startPoint y: 199, endPoint x: 253, endPoint y: 199, distance: 9.8
